Goal: Participate in discussion

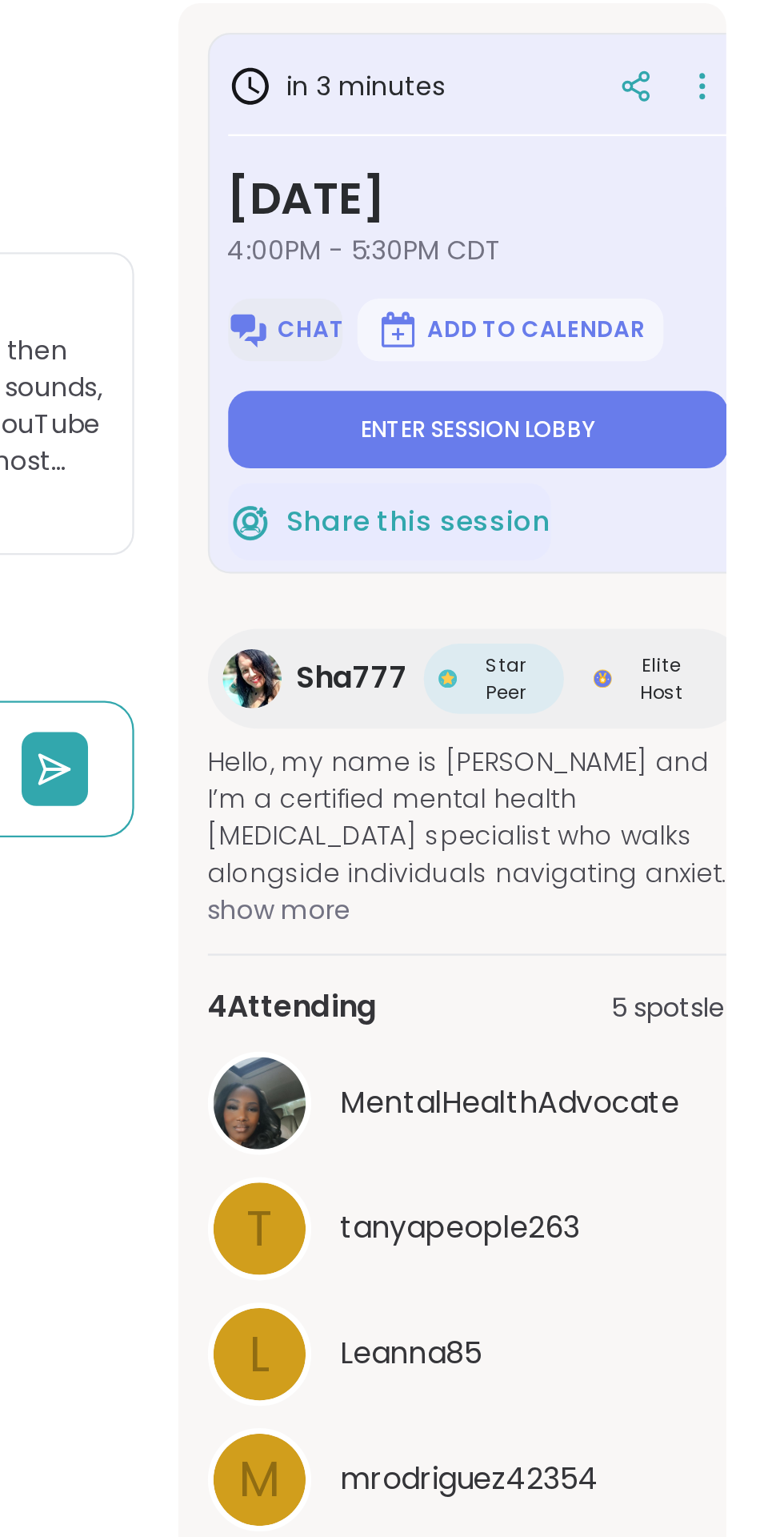
click at [559, 440] on img at bounding box center [551, 434] width 19 height 19
type textarea "*"
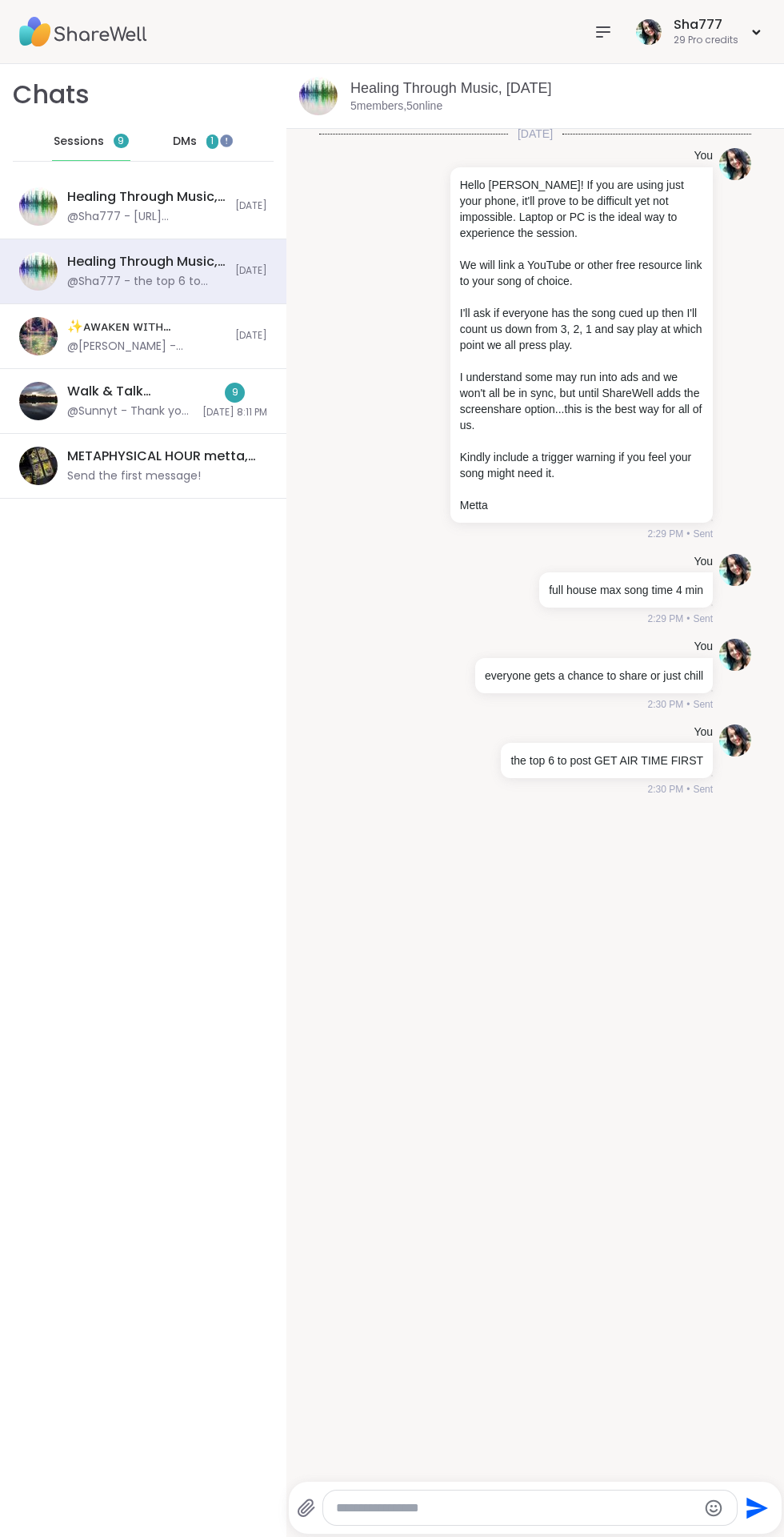
click at [456, 1504] on textarea "Type your message" at bounding box center [517, 1508] width 362 height 16
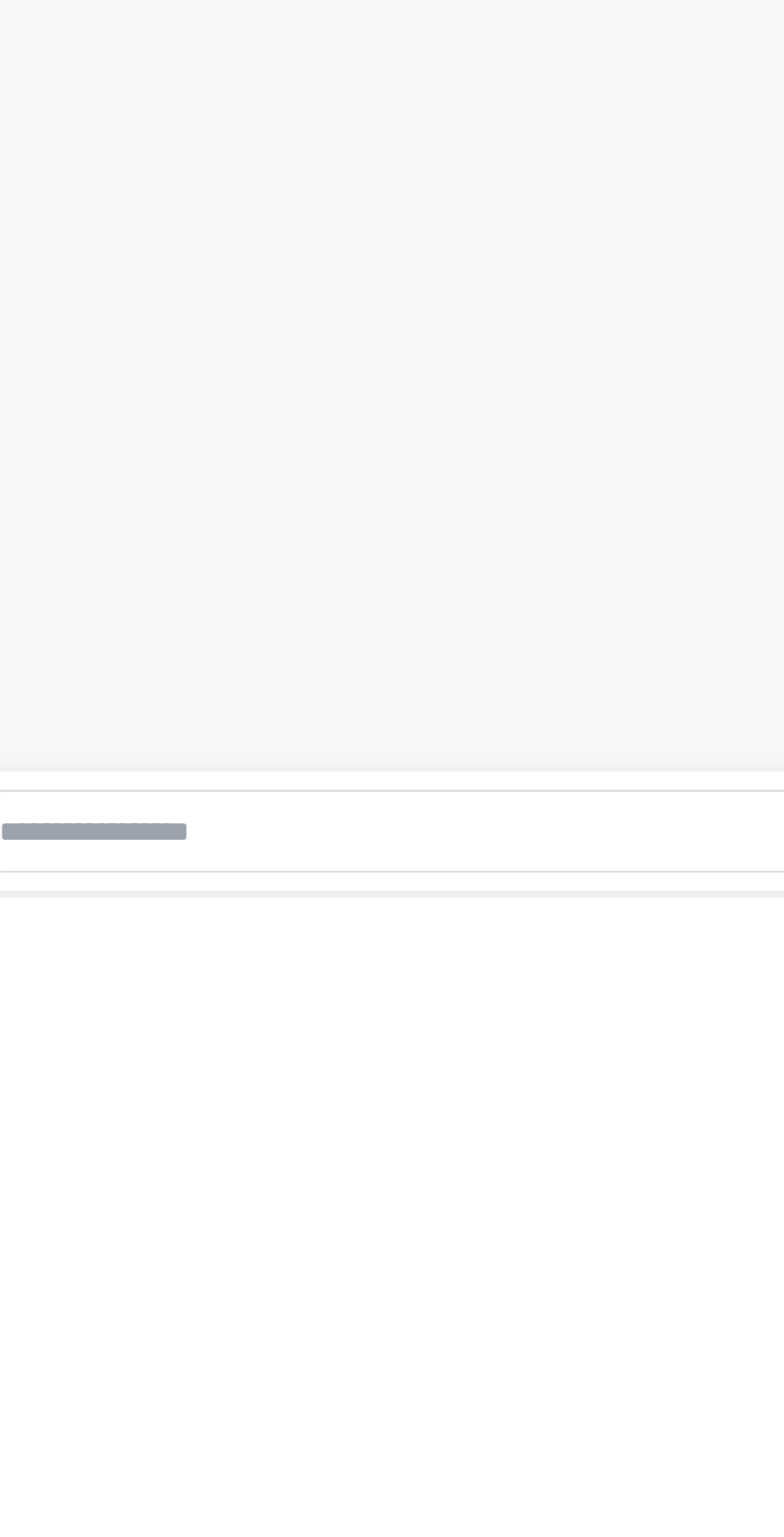
type textarea "**********"
